Goal: Transaction & Acquisition: Purchase product/service

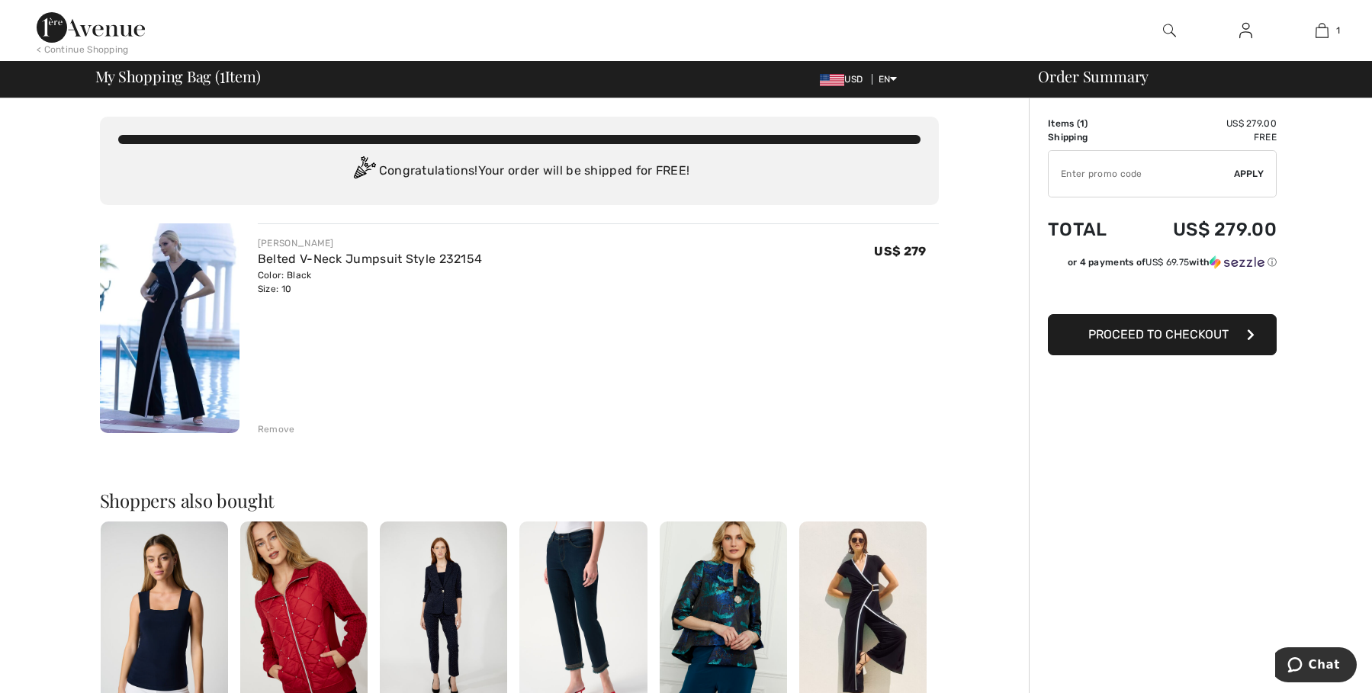
click at [1063, 173] on input "TEXT" at bounding box center [1141, 174] width 185 height 46
click at [1075, 173] on input "TEXT" at bounding box center [1141, 174] width 185 height 46
type input "NEW15"
click at [1244, 169] on span "Apply" at bounding box center [1249, 174] width 31 height 14
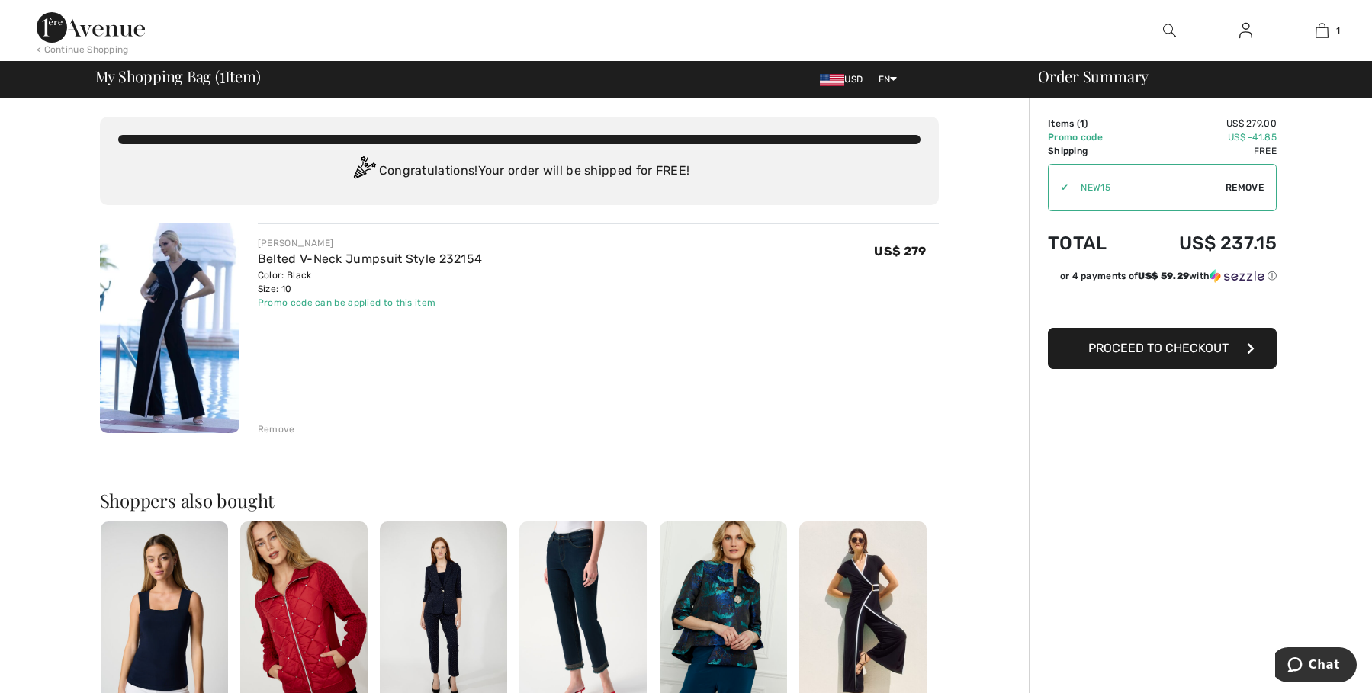
click at [1183, 346] on span "Proceed to Checkout" at bounding box center [1158, 348] width 140 height 14
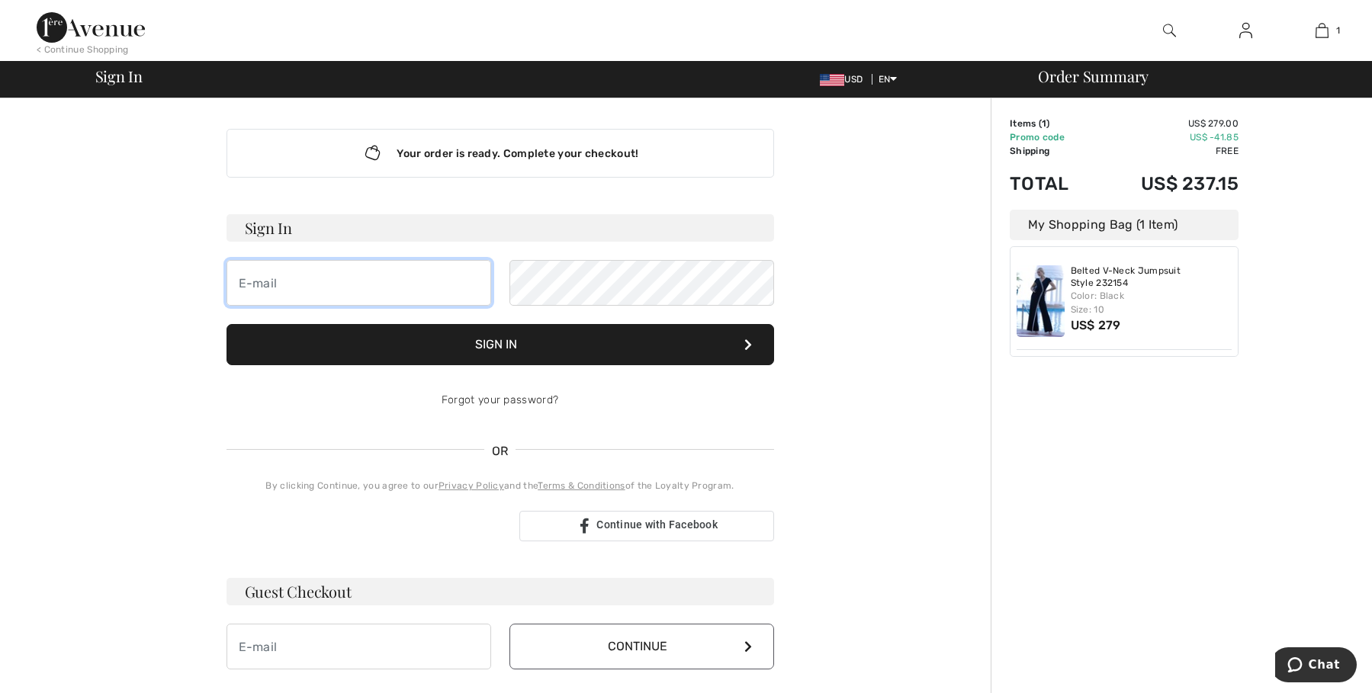
click at [397, 279] on input "email" at bounding box center [359, 283] width 265 height 46
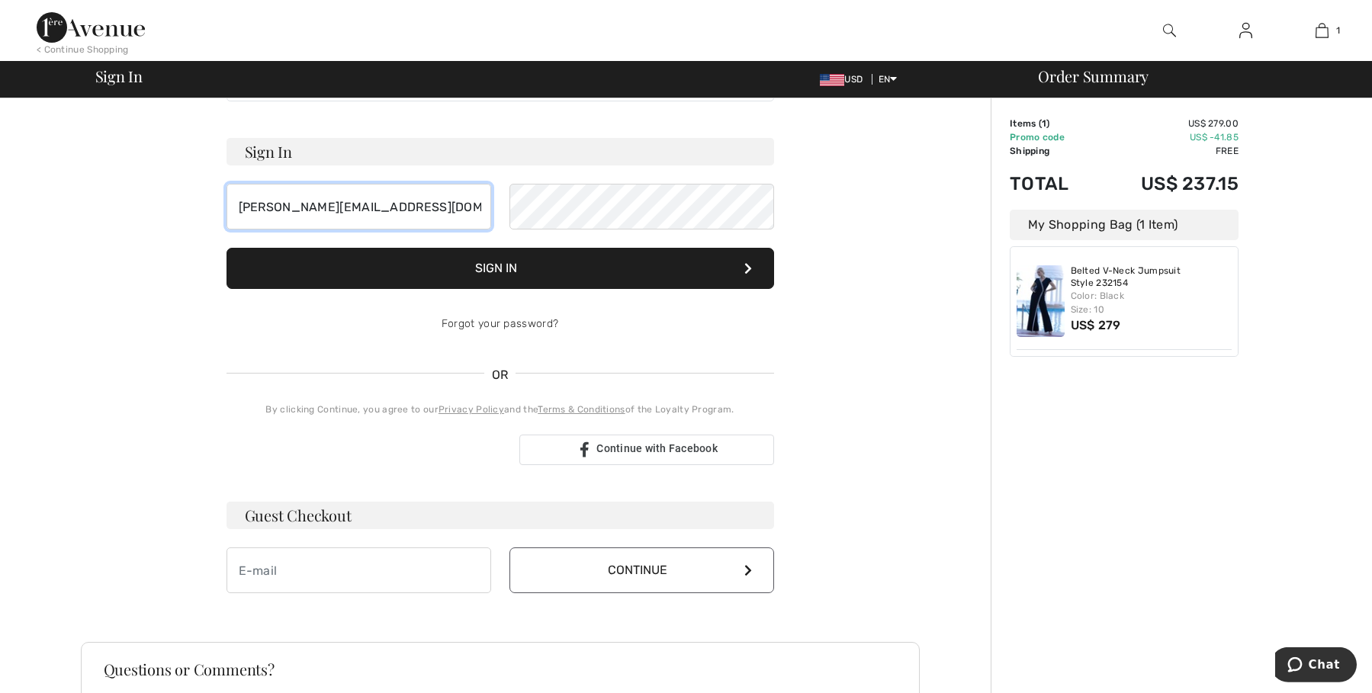
scroll to position [77, 0]
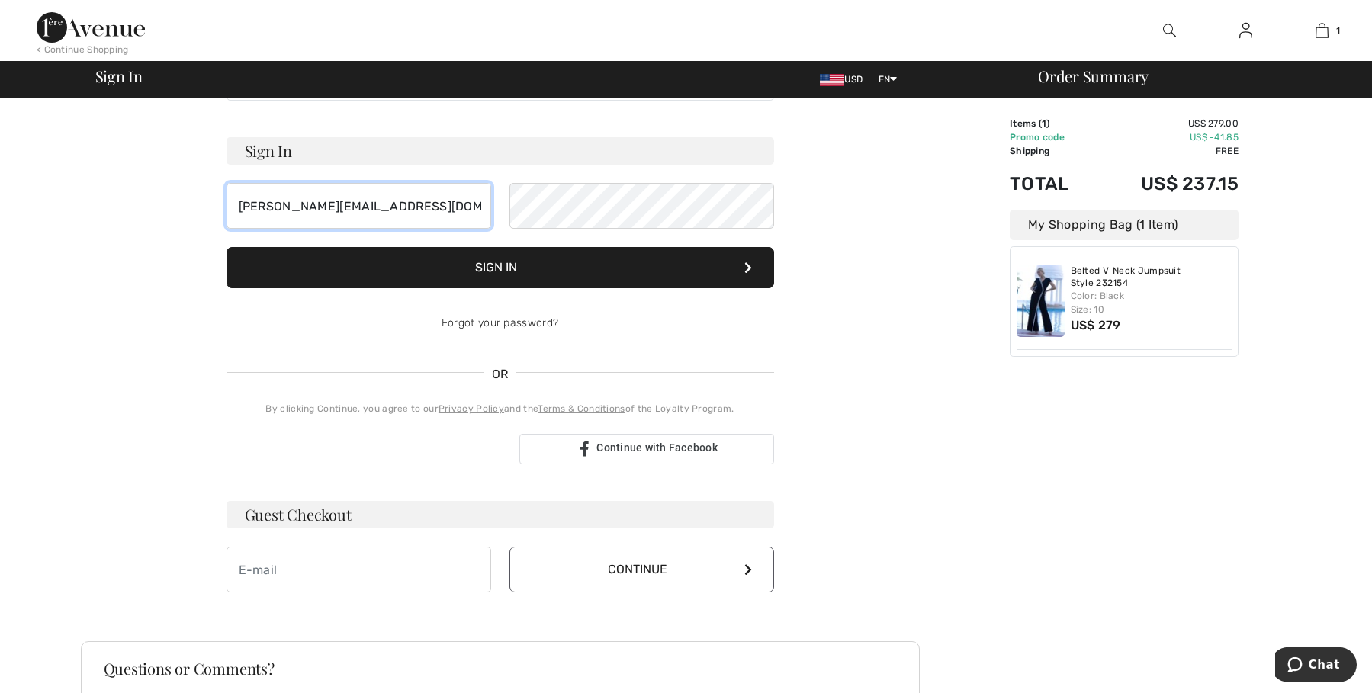
type input "[PERSON_NAME][EMAIL_ADDRESS][DOMAIN_NAME]"
click at [451, 574] on input "email" at bounding box center [359, 570] width 265 height 46
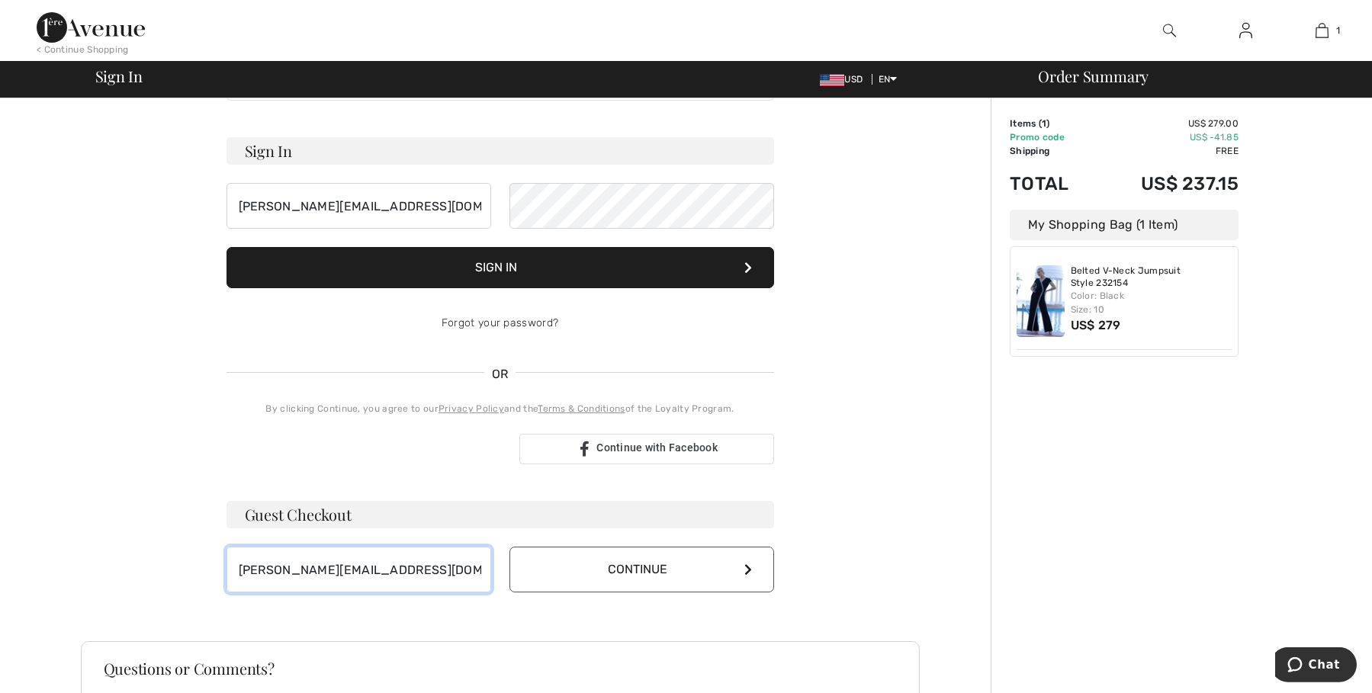
type input "[PERSON_NAME][EMAIL_ADDRESS][DOMAIN_NAME]"
click at [640, 567] on button "Continue" at bounding box center [642, 570] width 265 height 46
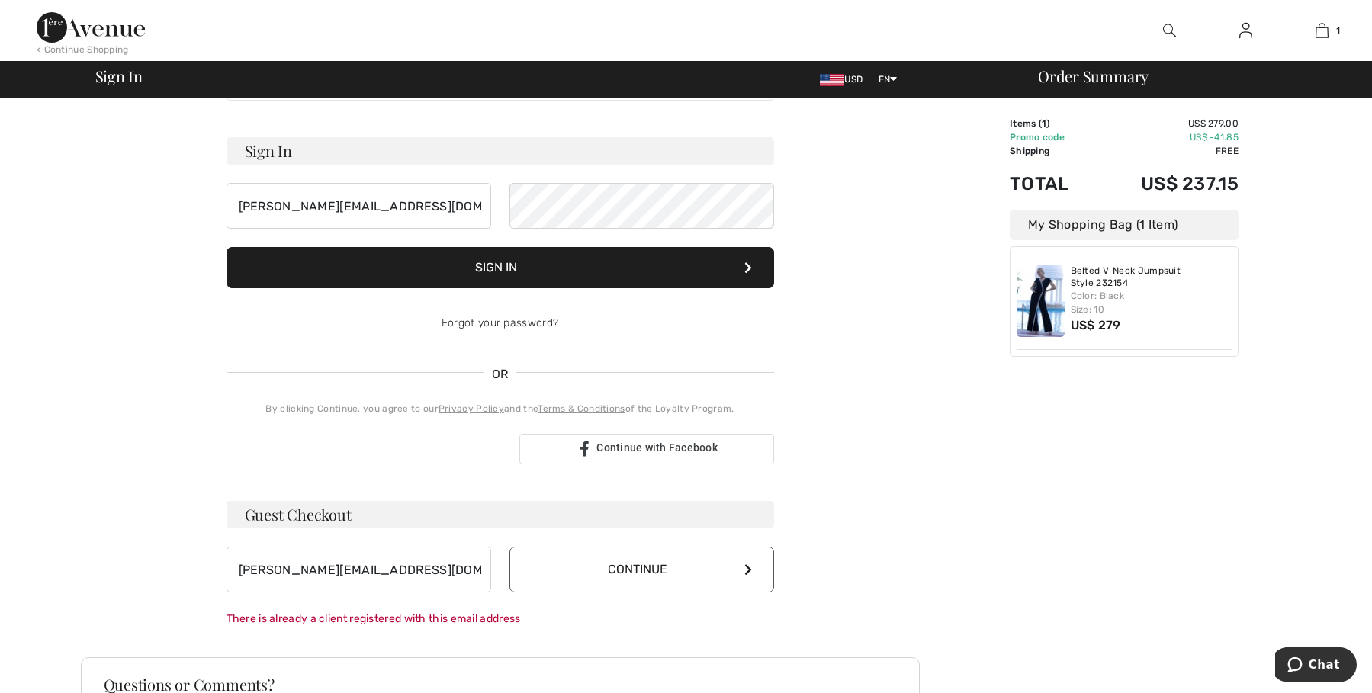
click at [659, 266] on button "Sign In" at bounding box center [501, 267] width 548 height 41
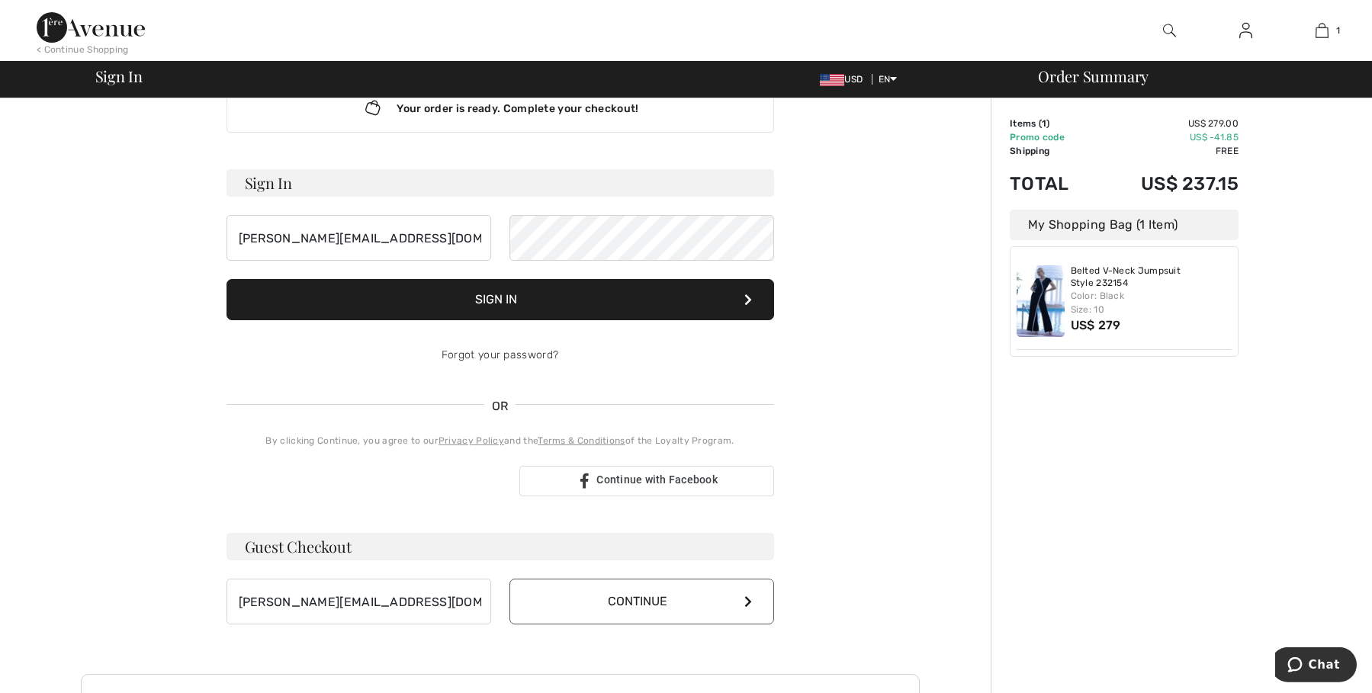
scroll to position [109, 0]
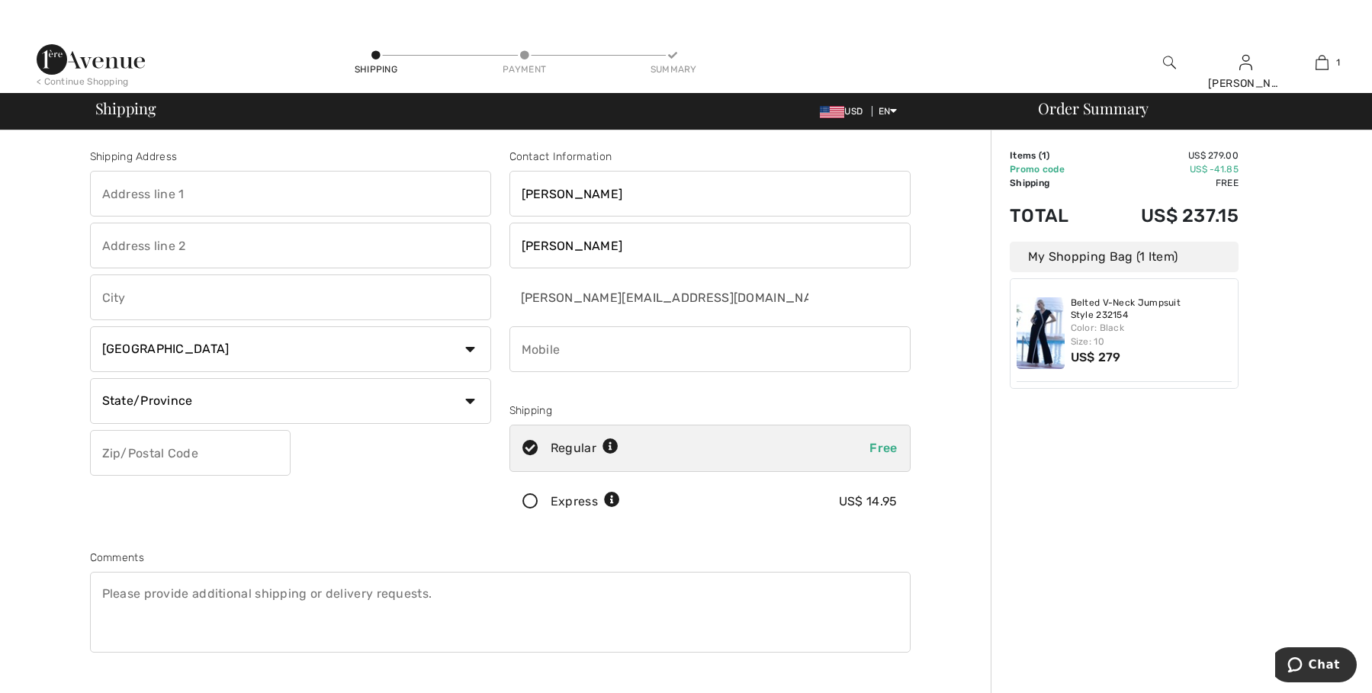
click at [255, 190] on input "text" at bounding box center [290, 194] width 401 height 46
type input "[STREET_ADDRESS]"
type input "Fairfax Station"
select select "US"
type input "22039-1657"
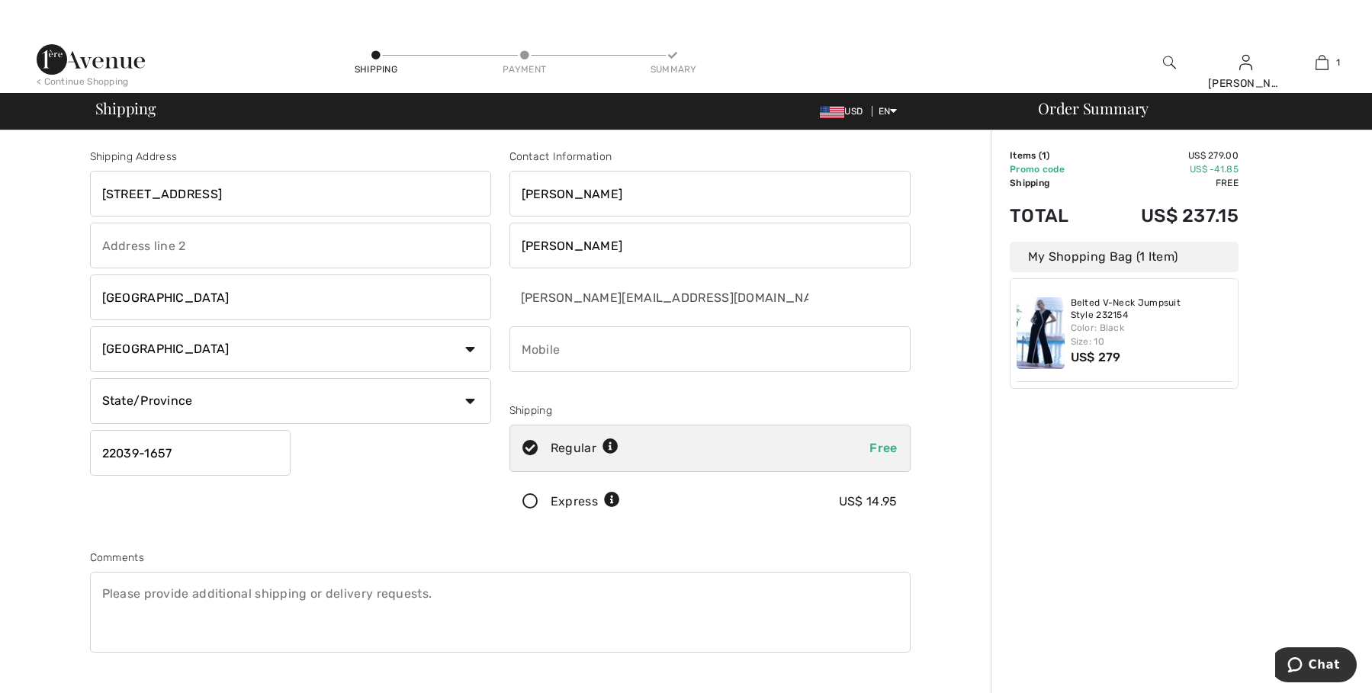
type input "7038689910"
click at [90, 378] on select "State/Province Alabama Alaska American Samoa Arizona Arkansas California Colora…" at bounding box center [290, 401] width 401 height 46
select select "VA"
click option "Virginia" at bounding box center [0, 0] width 0 height 0
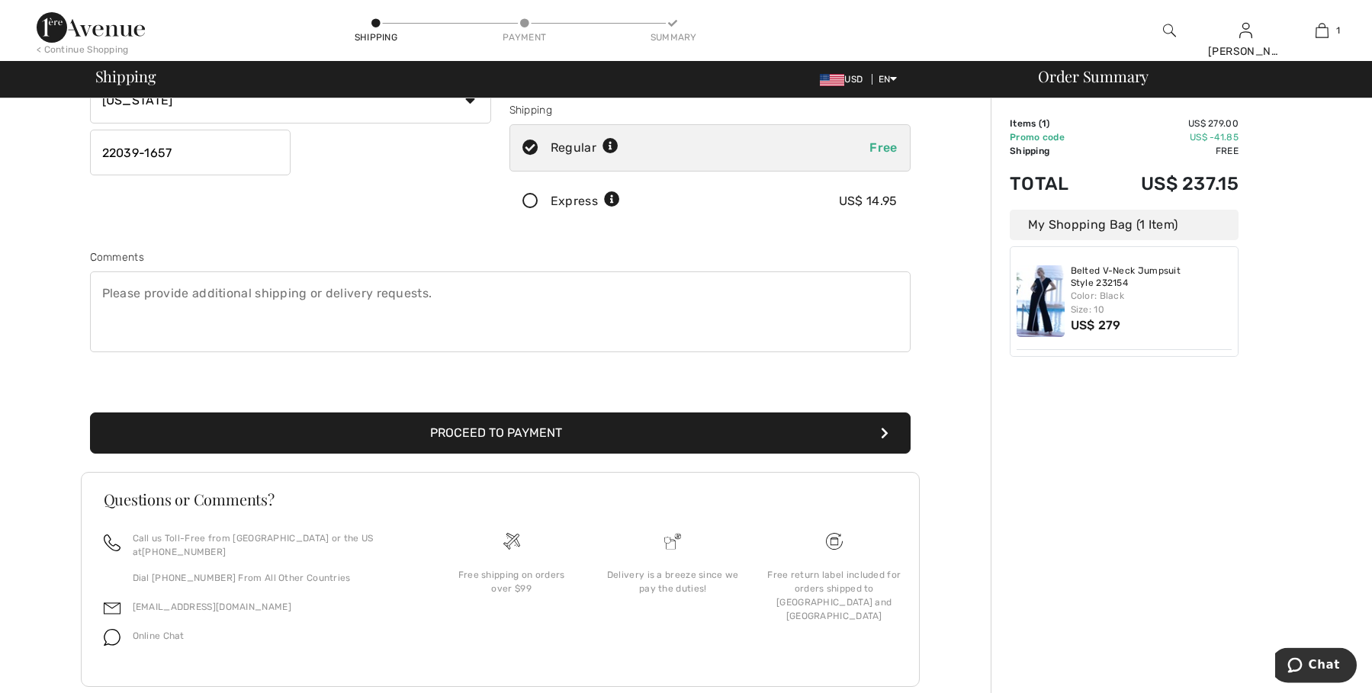
scroll to position [316, 0]
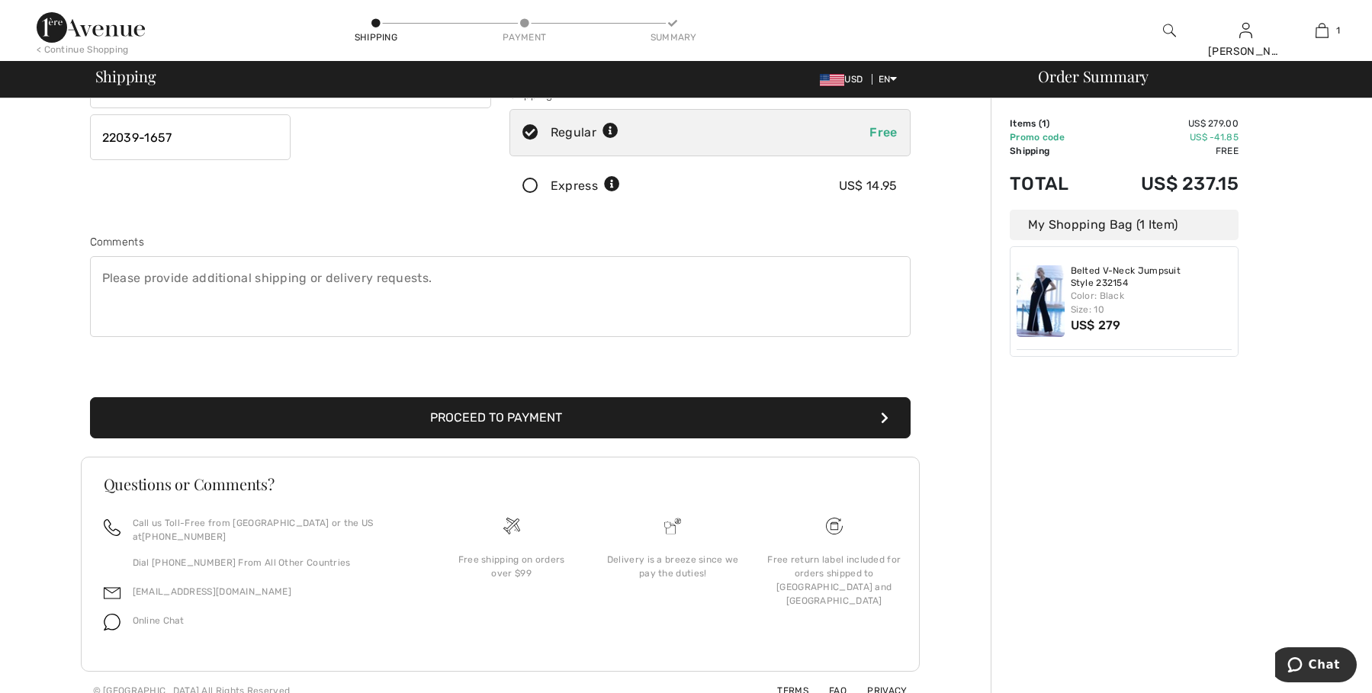
click at [648, 420] on button "Proceed to Payment" at bounding box center [500, 417] width 821 height 41
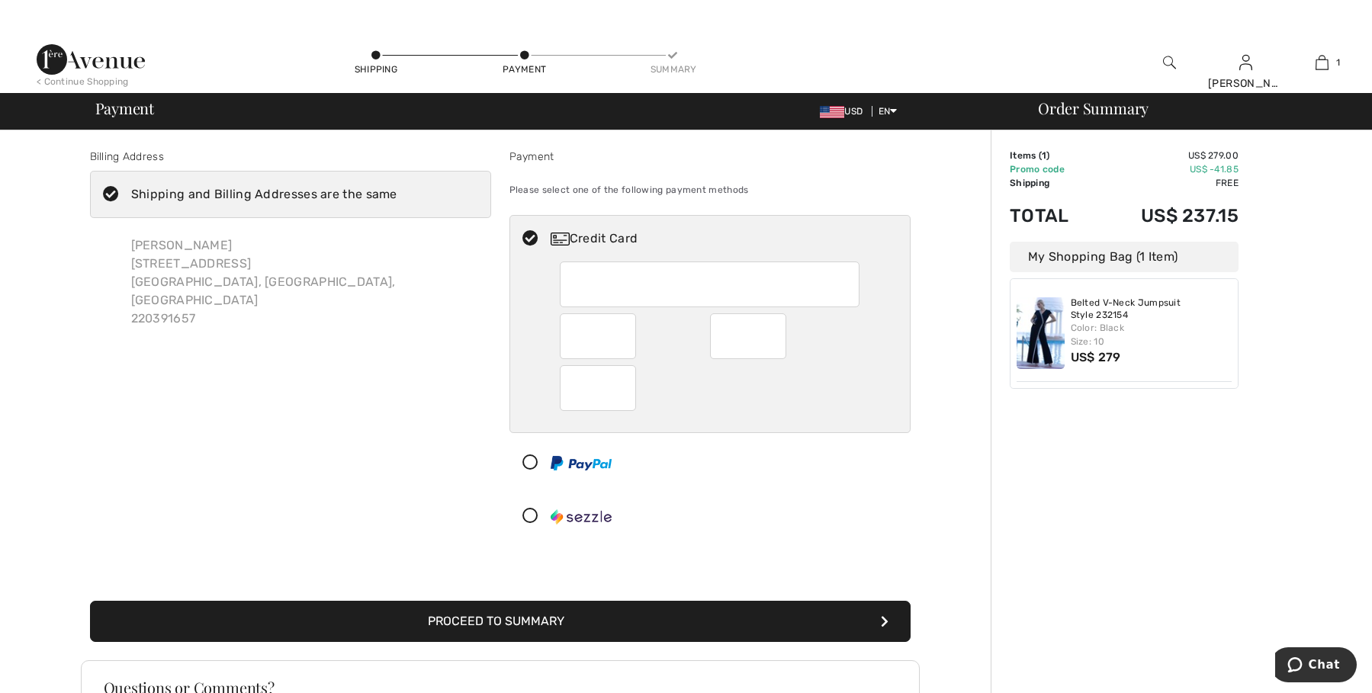
click at [906, 393] on div at bounding box center [710, 347] width 400 height 171
radio input "true"
click at [714, 612] on button "Proceed to Summary" at bounding box center [500, 621] width 821 height 41
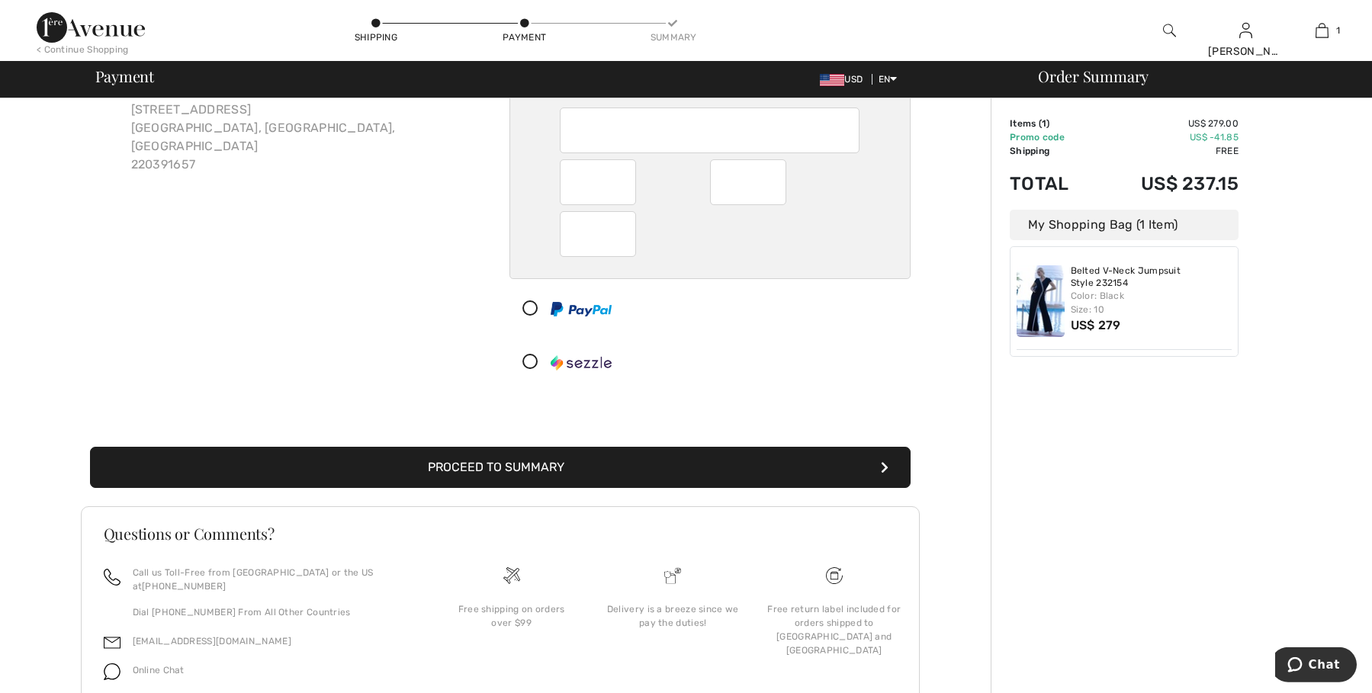
scroll to position [155, 0]
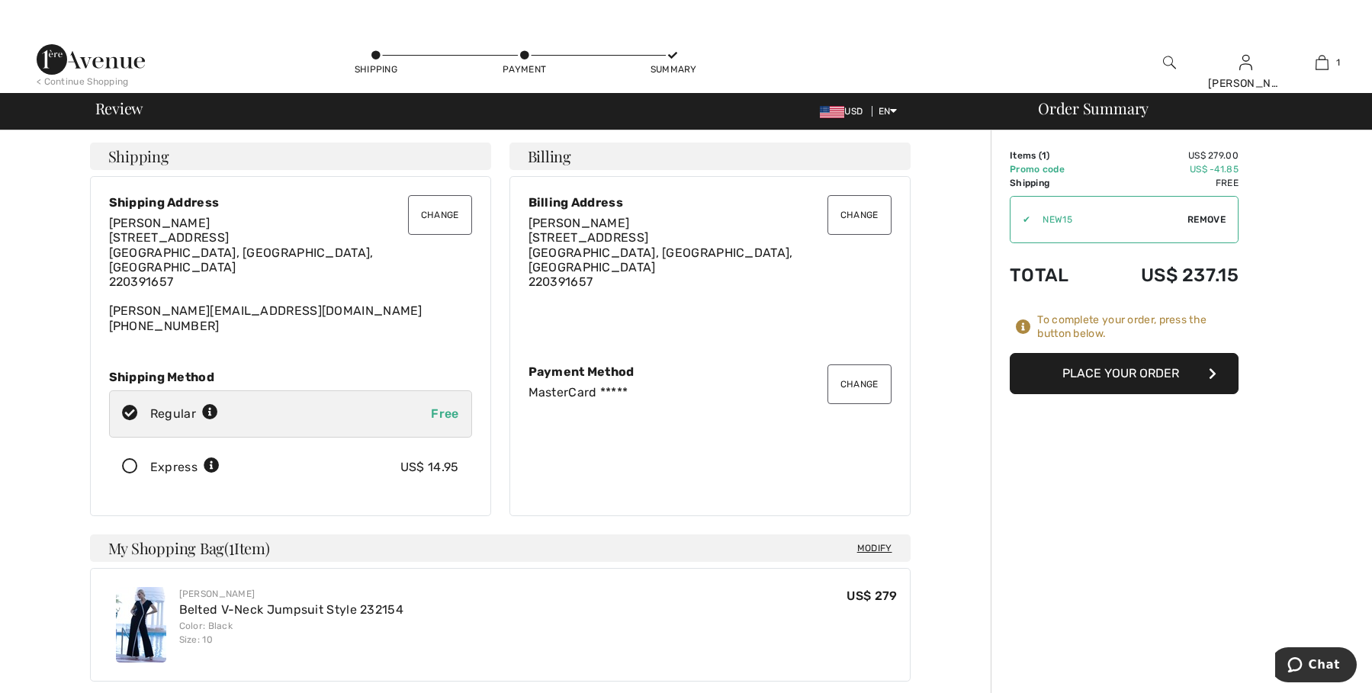
click at [1145, 375] on button "Place Your Order" at bounding box center [1124, 373] width 229 height 41
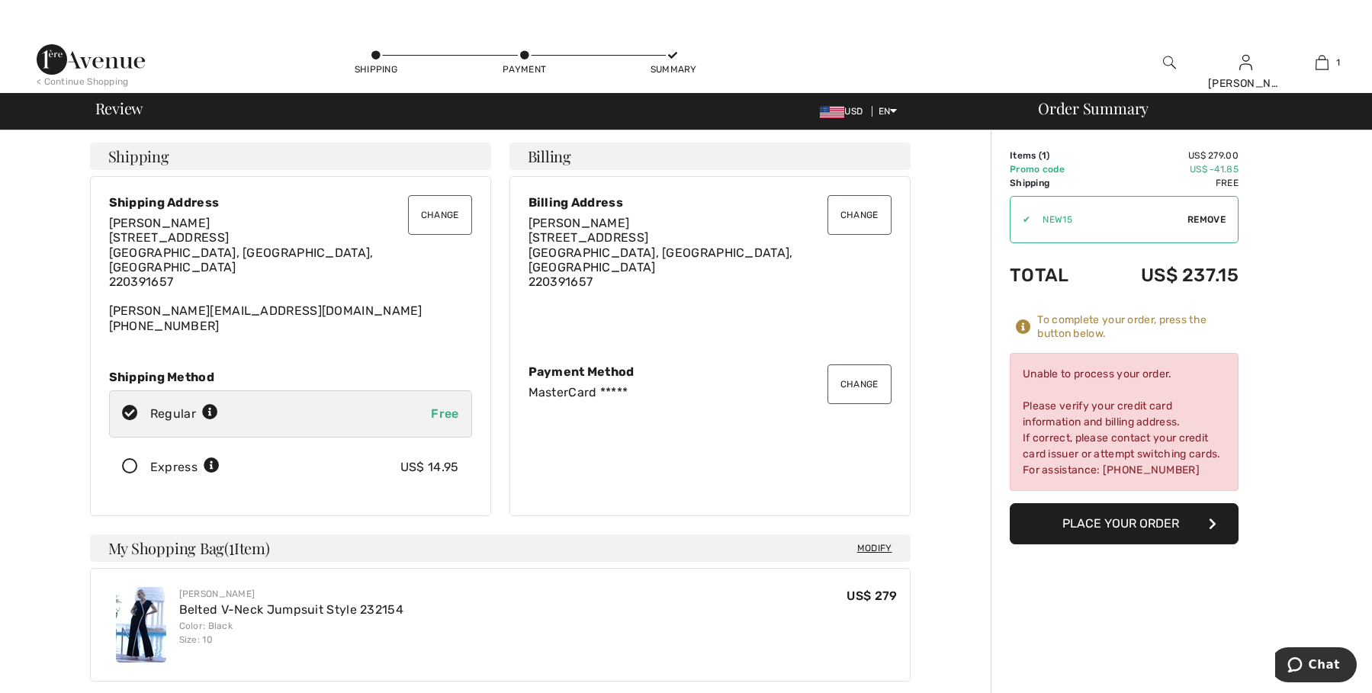
click at [861, 383] on button "Change" at bounding box center [860, 385] width 64 height 40
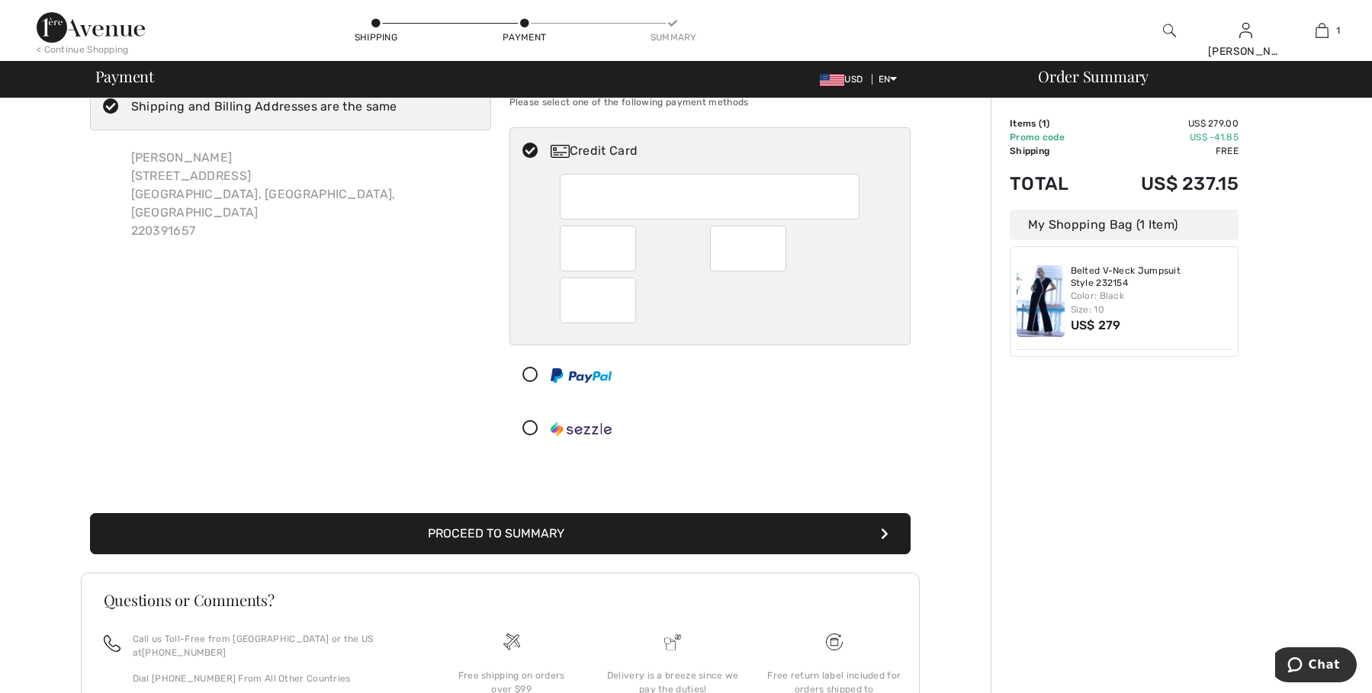
click at [529, 268] on div at bounding box center [710, 259] width 400 height 171
radio input "true"
click at [670, 542] on button "Proceed to Summary" at bounding box center [500, 533] width 821 height 41
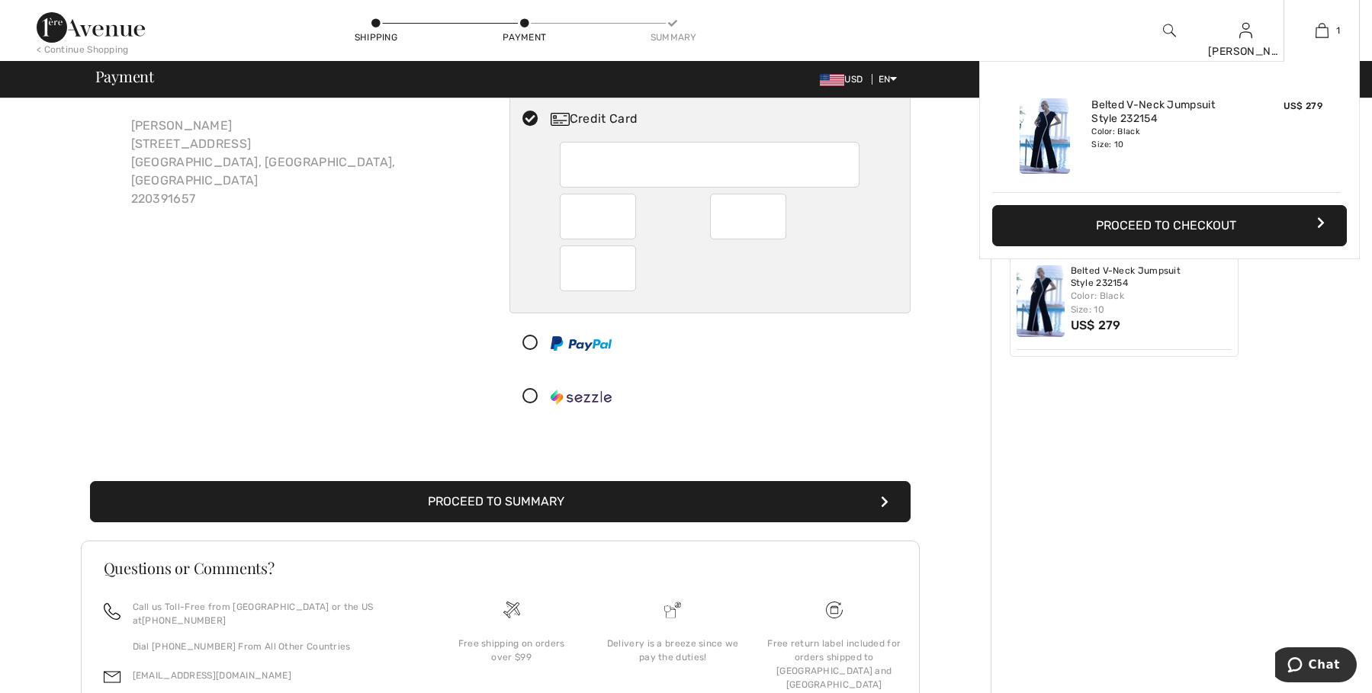
scroll to position [56, 0]
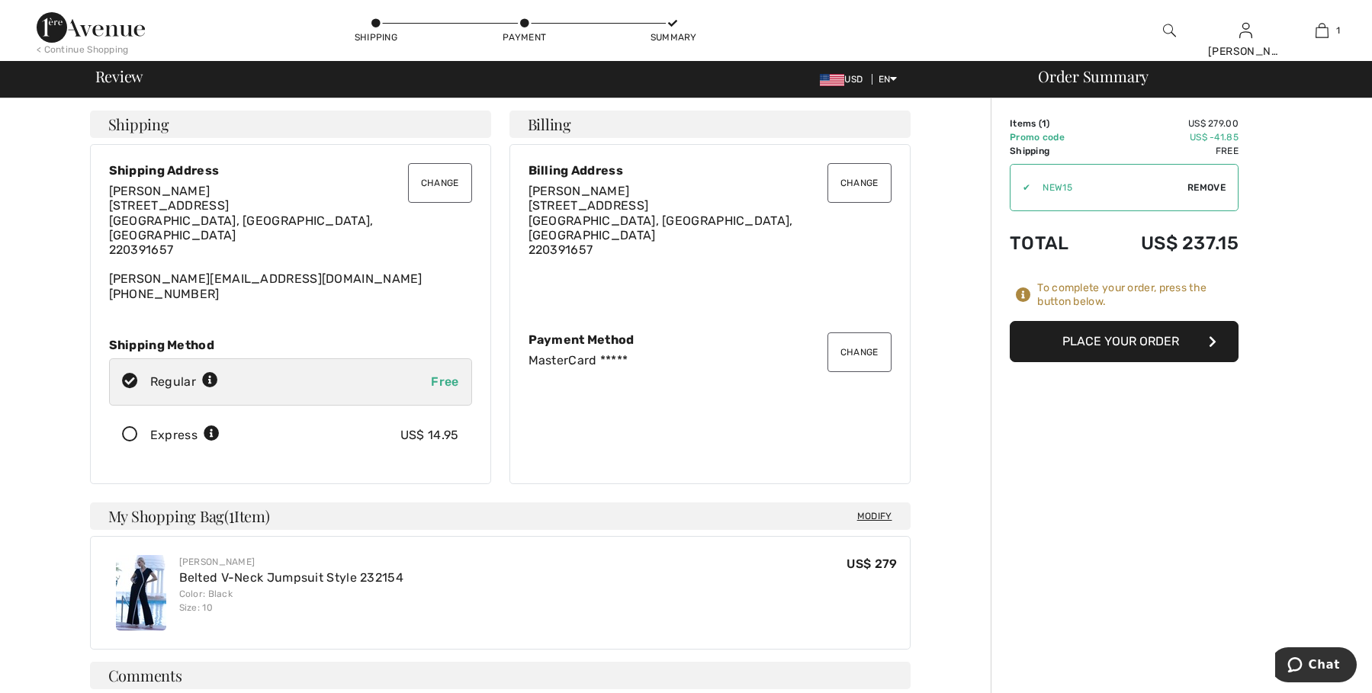
click at [1116, 342] on button "Place Your Order" at bounding box center [1124, 341] width 229 height 41
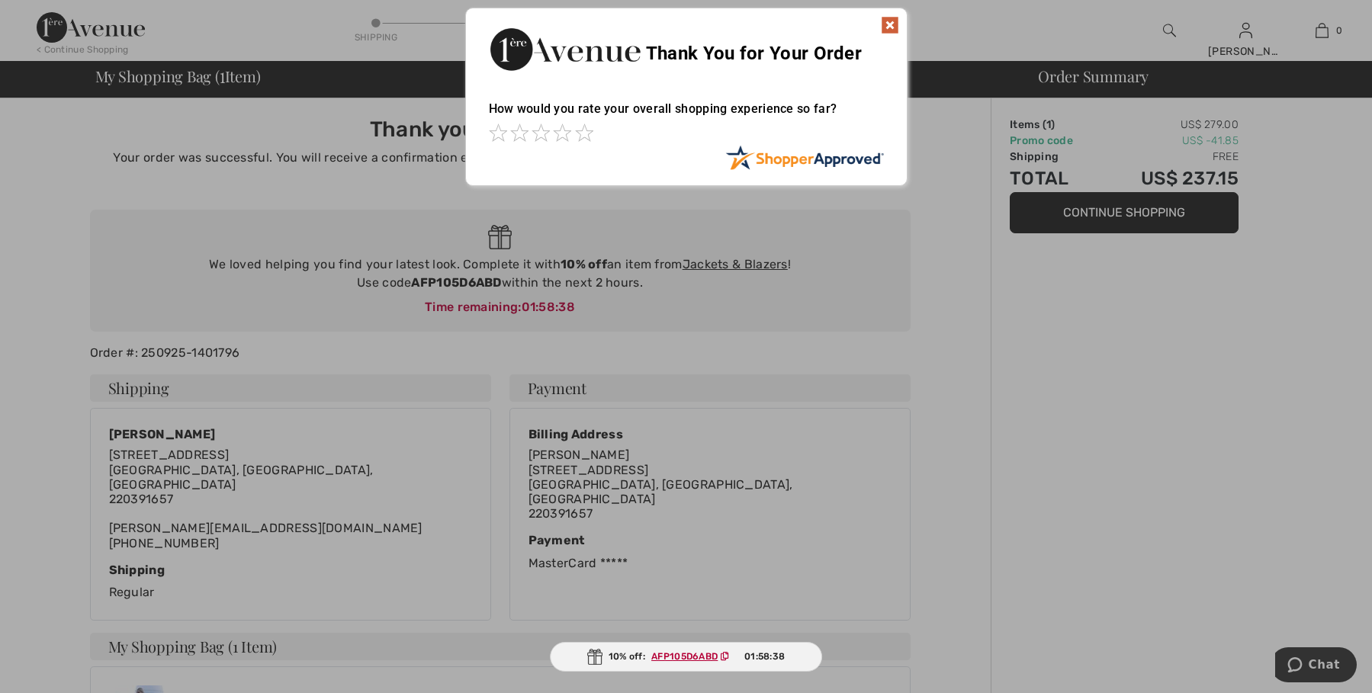
click at [895, 27] on img at bounding box center [890, 25] width 18 height 18
